Goal: Navigation & Orientation: Find specific page/section

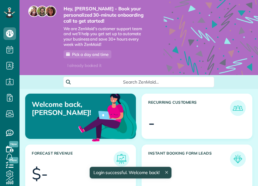
scroll to position [95, 215]
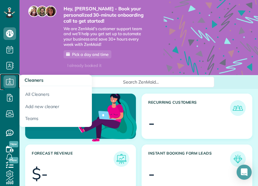
click at [8, 81] on icon at bounding box center [9, 81] width 13 height 13
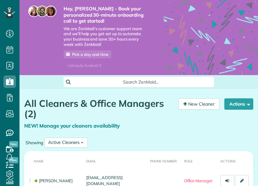
scroll to position [63, 0]
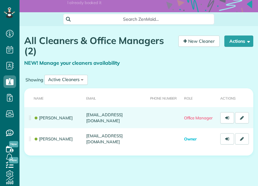
click at [192, 115] on span "Office Manager" at bounding box center [198, 117] width 29 height 5
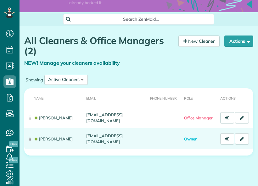
click at [30, 138] on td "[PERSON_NAME]" at bounding box center [53, 138] width 59 height 21
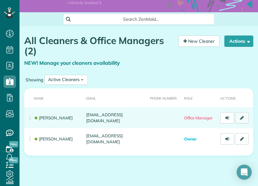
click at [240, 117] on icon at bounding box center [242, 118] width 4 height 4
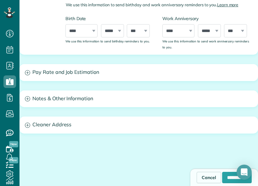
scroll to position [377, 0]
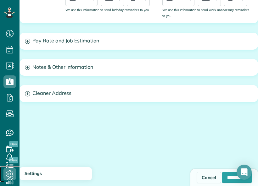
click at [9, 171] on icon at bounding box center [9, 174] width 13 height 13
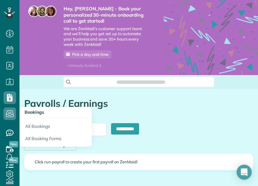
type input "**********"
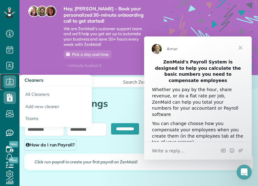
click at [8, 81] on icon at bounding box center [9, 81] width 13 height 13
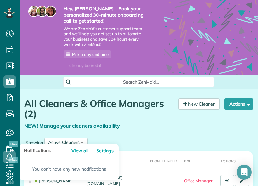
scroll to position [57, 0]
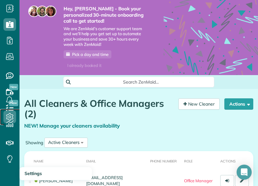
click at [9, 118] on icon at bounding box center [9, 117] width 13 height 13
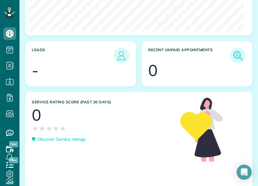
scroll to position [376, 0]
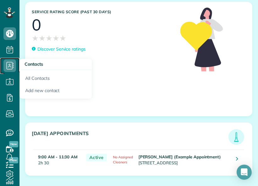
click at [8, 64] on icon at bounding box center [9, 65] width 13 height 13
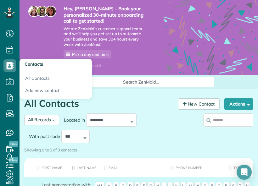
scroll to position [3, 3]
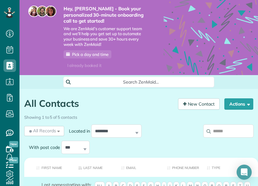
click at [142, 142] on div "**********" at bounding box center [108, 139] width 169 height 33
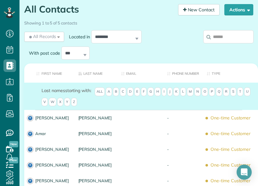
scroll to position [31, 0]
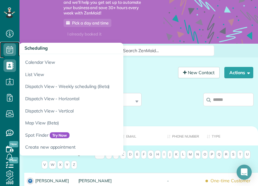
click at [11, 48] on icon at bounding box center [9, 49] width 13 height 13
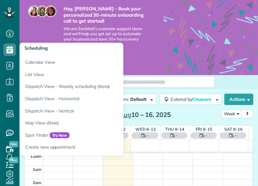
scroll to position [92, 0]
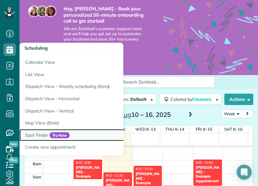
click at [42, 133] on link "Spot Finder Try Now" at bounding box center [97, 135] width 157 height 12
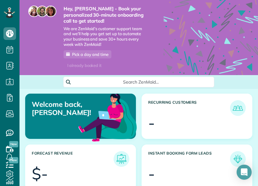
scroll to position [95, 215]
click at [44, 108] on p "Welcome back, [PERSON_NAME]!" at bounding box center [66, 108] width 68 height 17
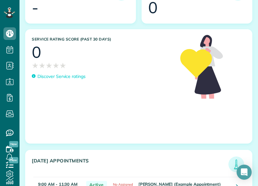
scroll to position [376, 0]
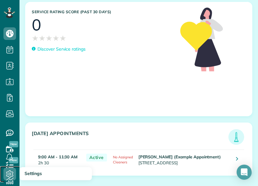
click at [11, 171] on icon at bounding box center [9, 174] width 13 height 13
